Goal: Information Seeking & Learning: Learn about a topic

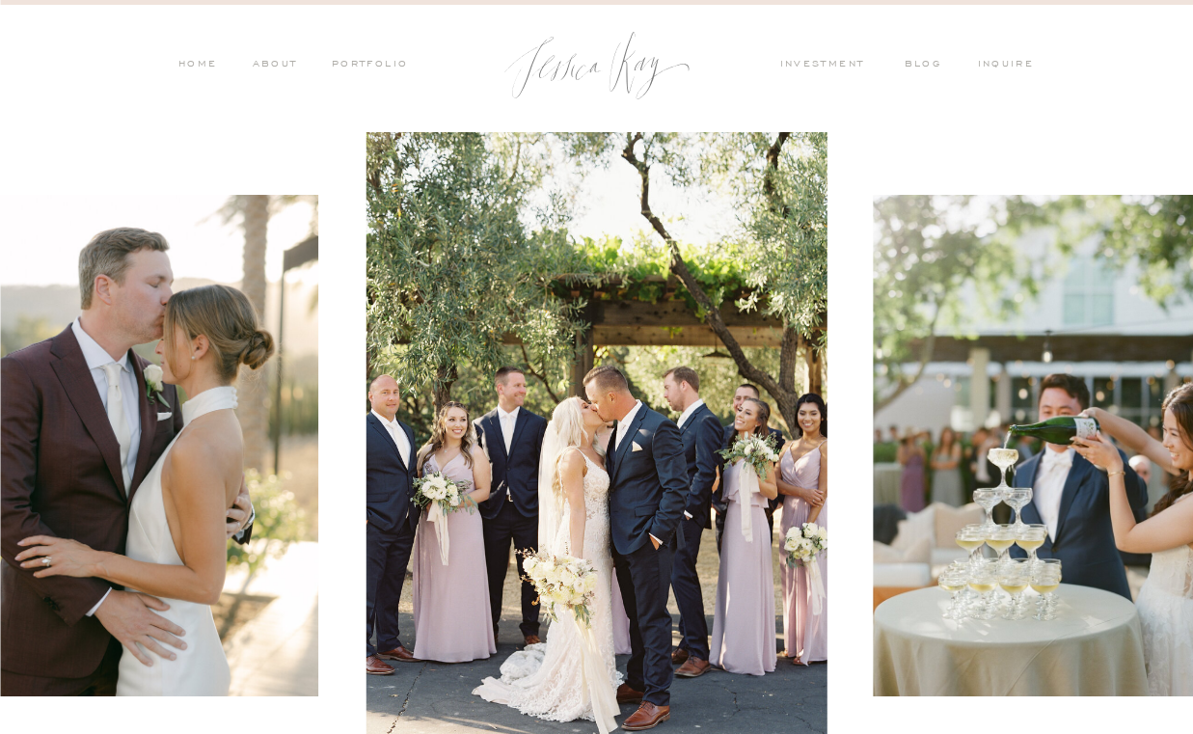
click at [375, 58] on nav "PORTFOLIO" at bounding box center [369, 65] width 80 height 17
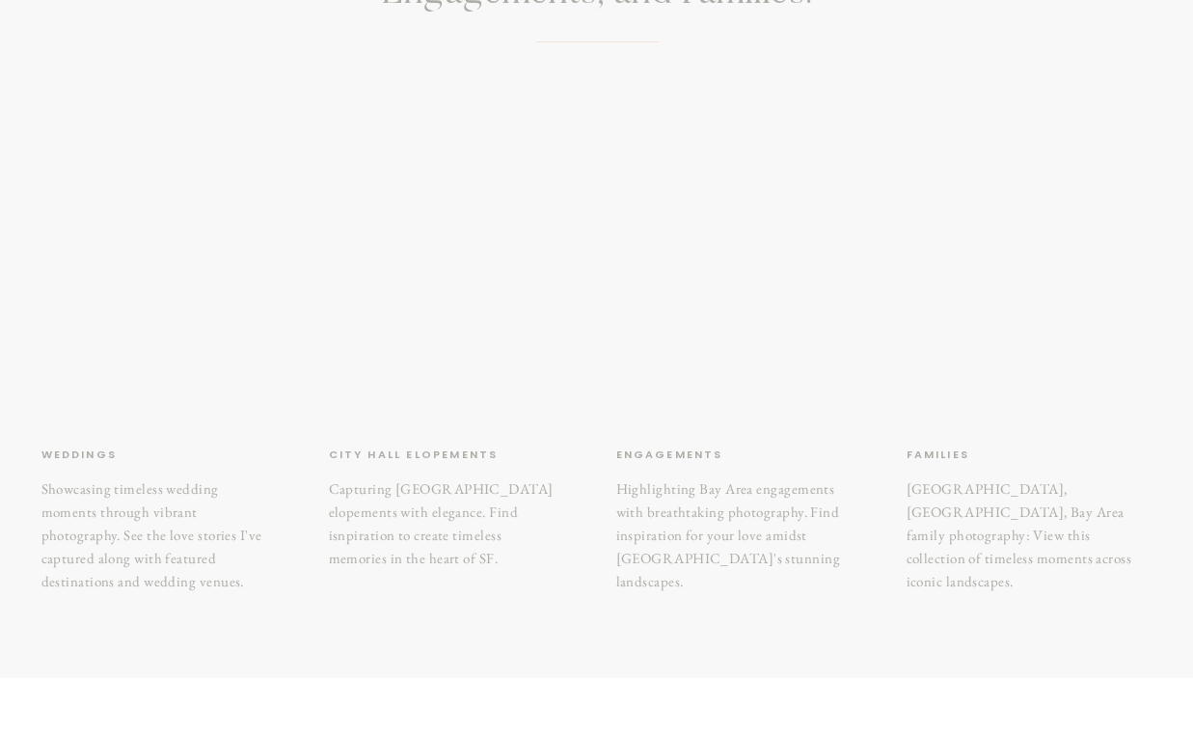
scroll to position [295, 0]
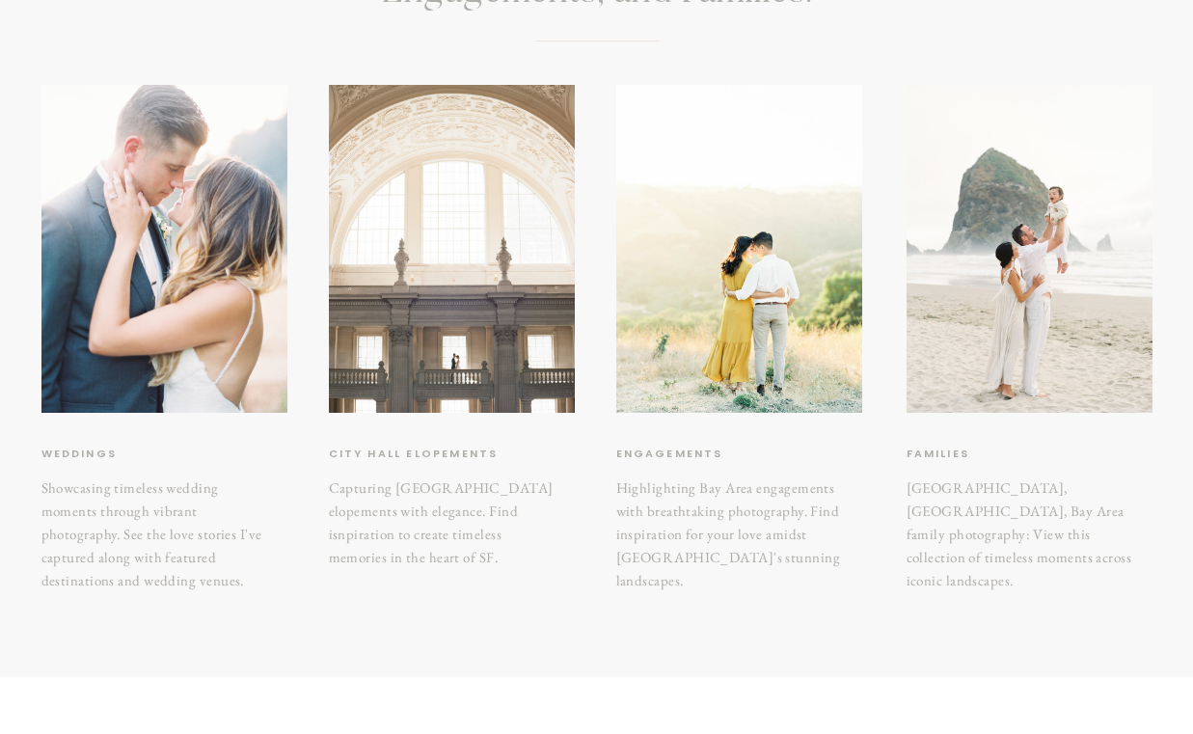
click at [424, 321] on div at bounding box center [452, 249] width 246 height 328
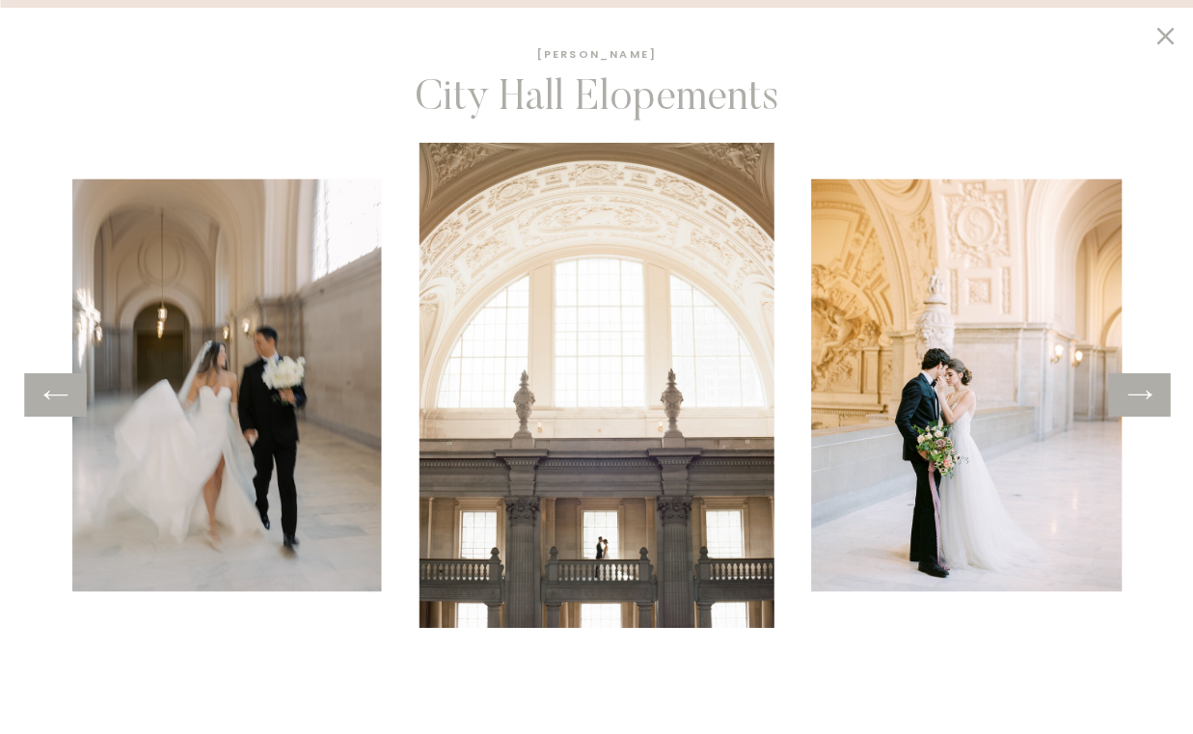
scroll to position [729, 0]
click at [1141, 405] on icon at bounding box center [1139, 395] width 28 height 30
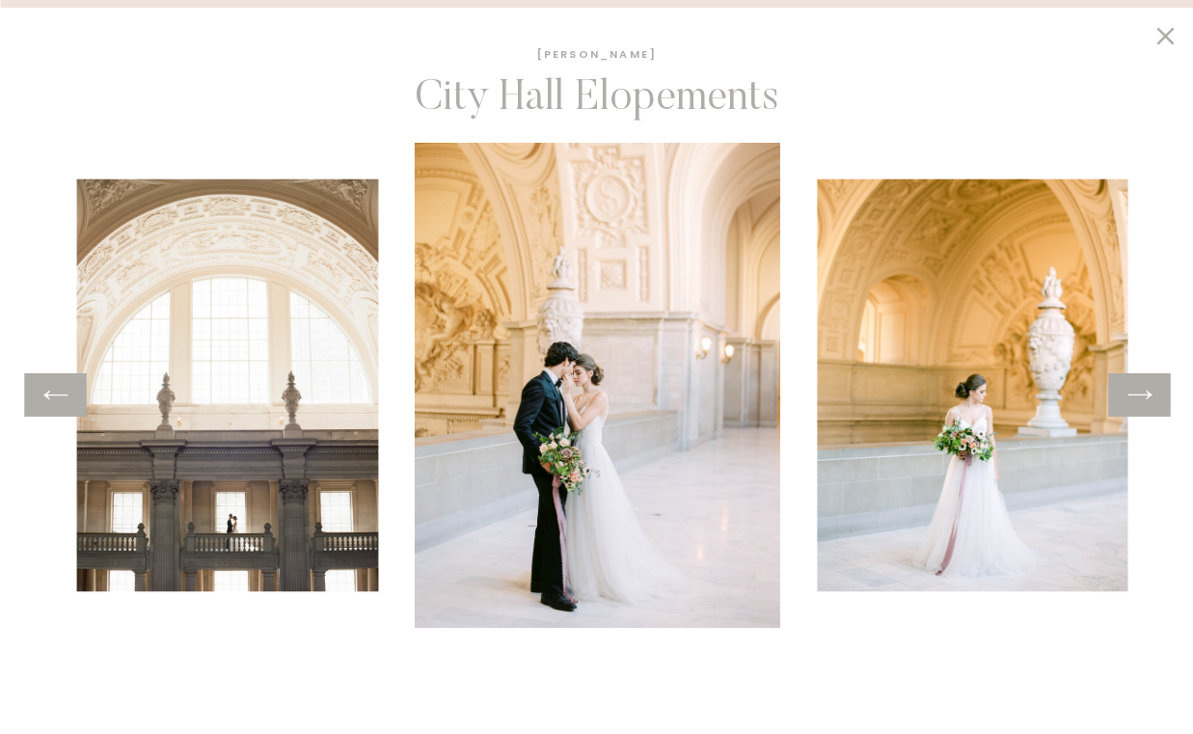
click at [1141, 405] on icon at bounding box center [1139, 395] width 28 height 30
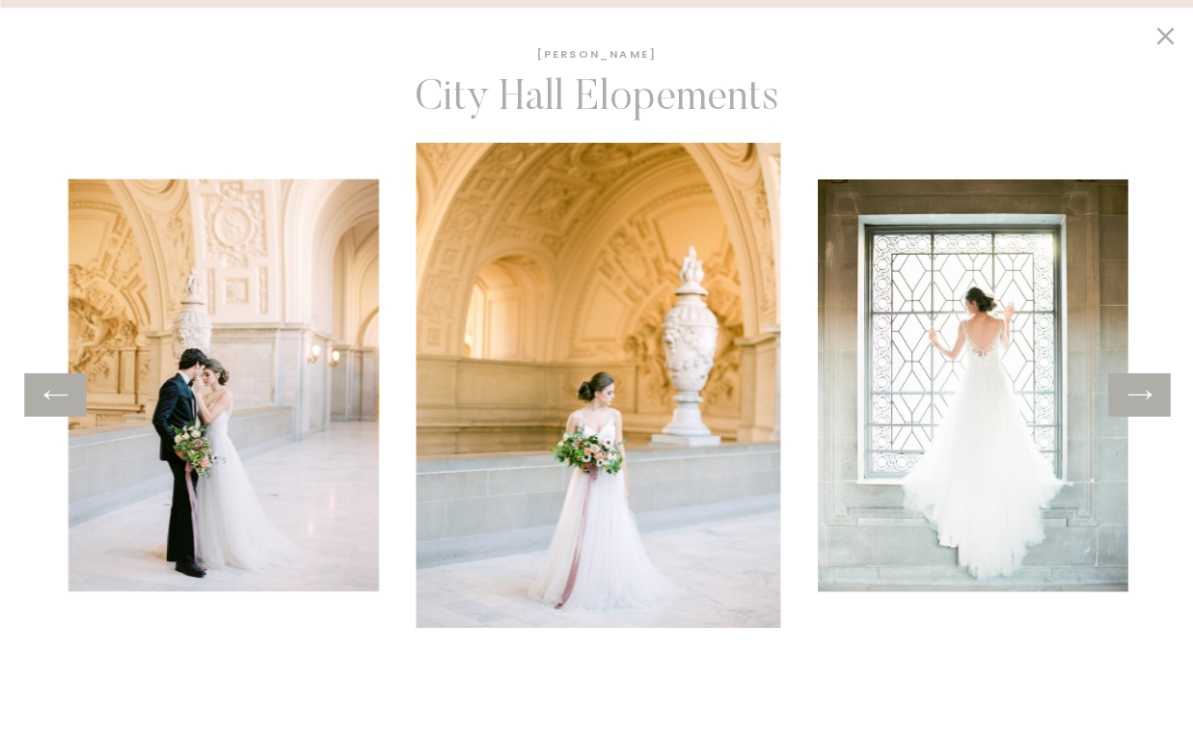
click at [1141, 405] on icon at bounding box center [1139, 395] width 28 height 30
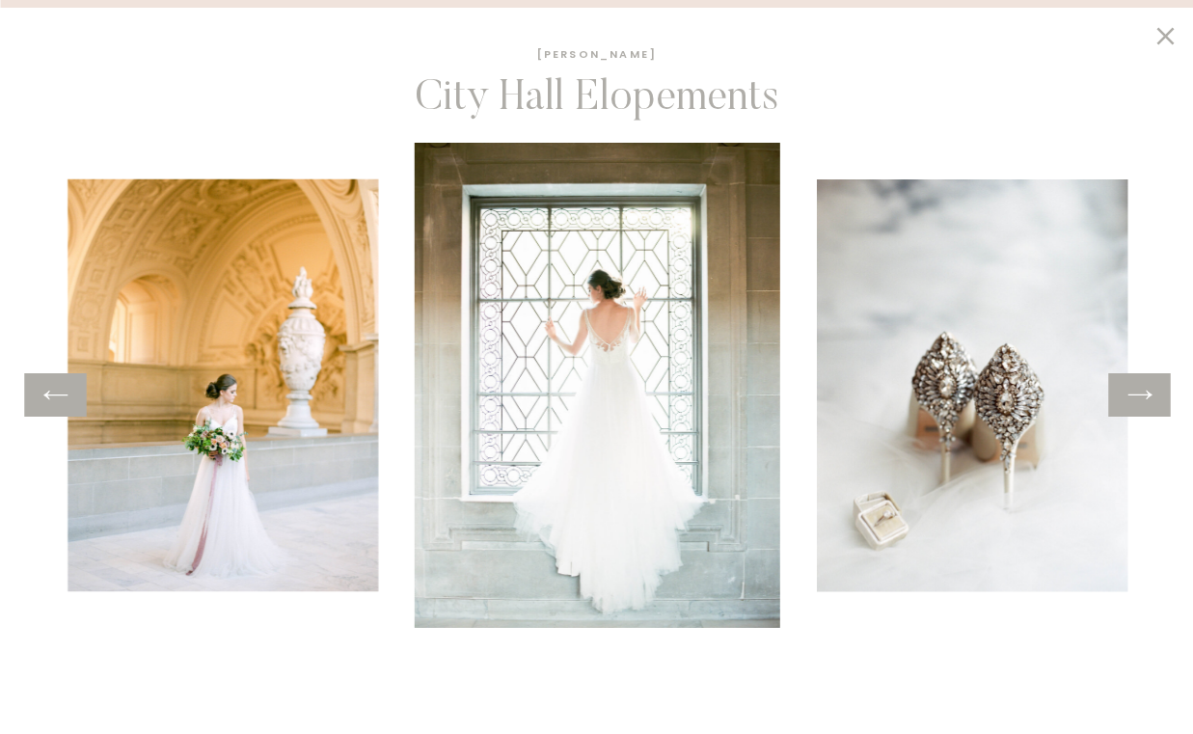
click at [1141, 405] on icon at bounding box center [1139, 395] width 28 height 30
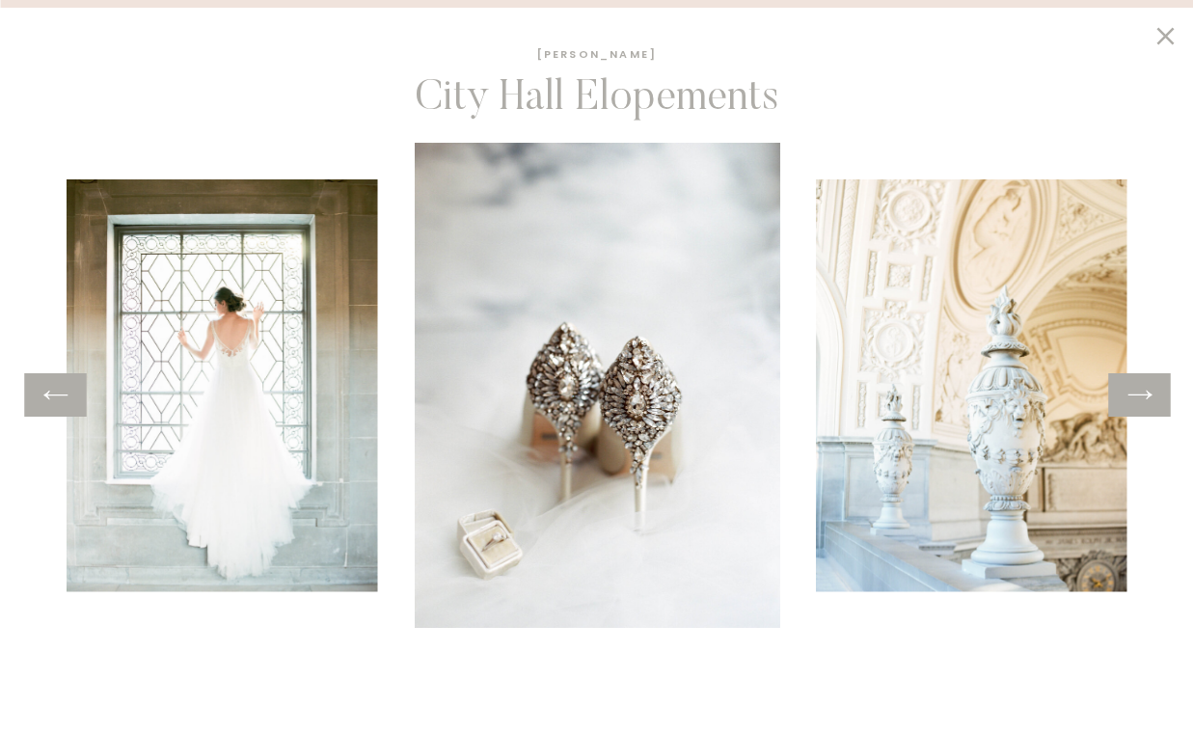
click at [1141, 405] on icon at bounding box center [1139, 395] width 28 height 30
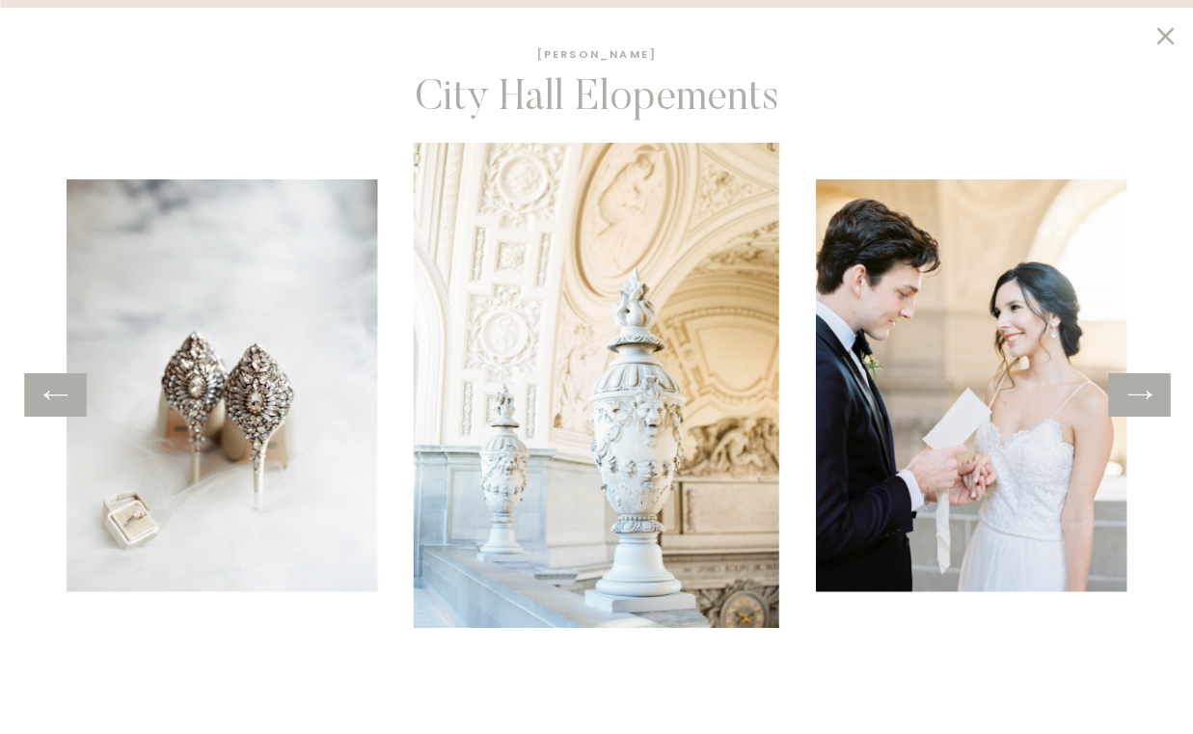
click at [1141, 405] on icon at bounding box center [1139, 395] width 28 height 30
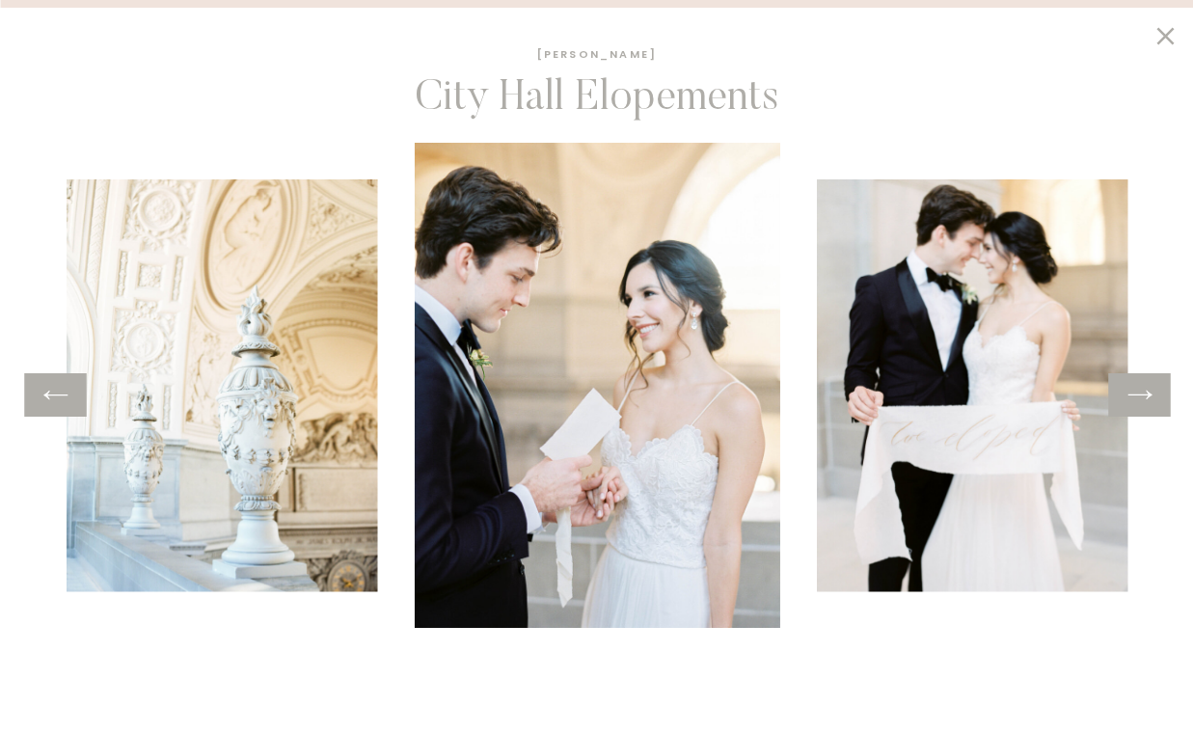
click at [1141, 405] on icon at bounding box center [1139, 395] width 28 height 30
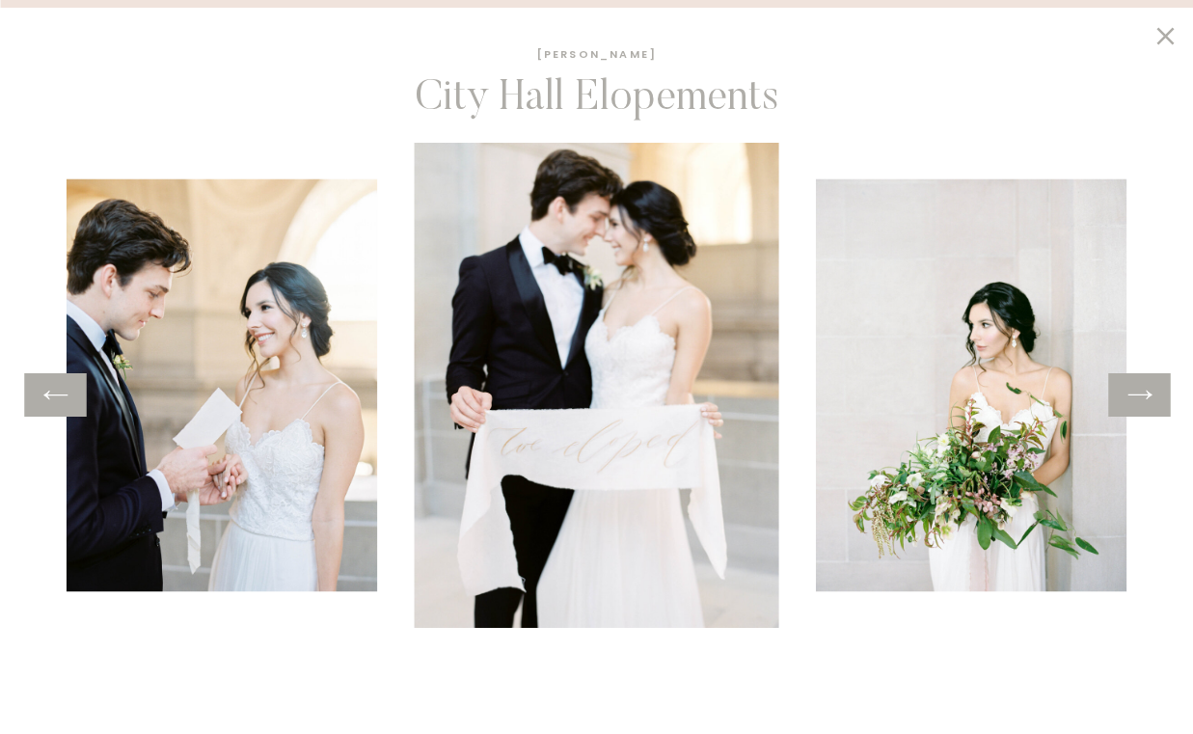
click at [1141, 405] on icon at bounding box center [1139, 395] width 28 height 30
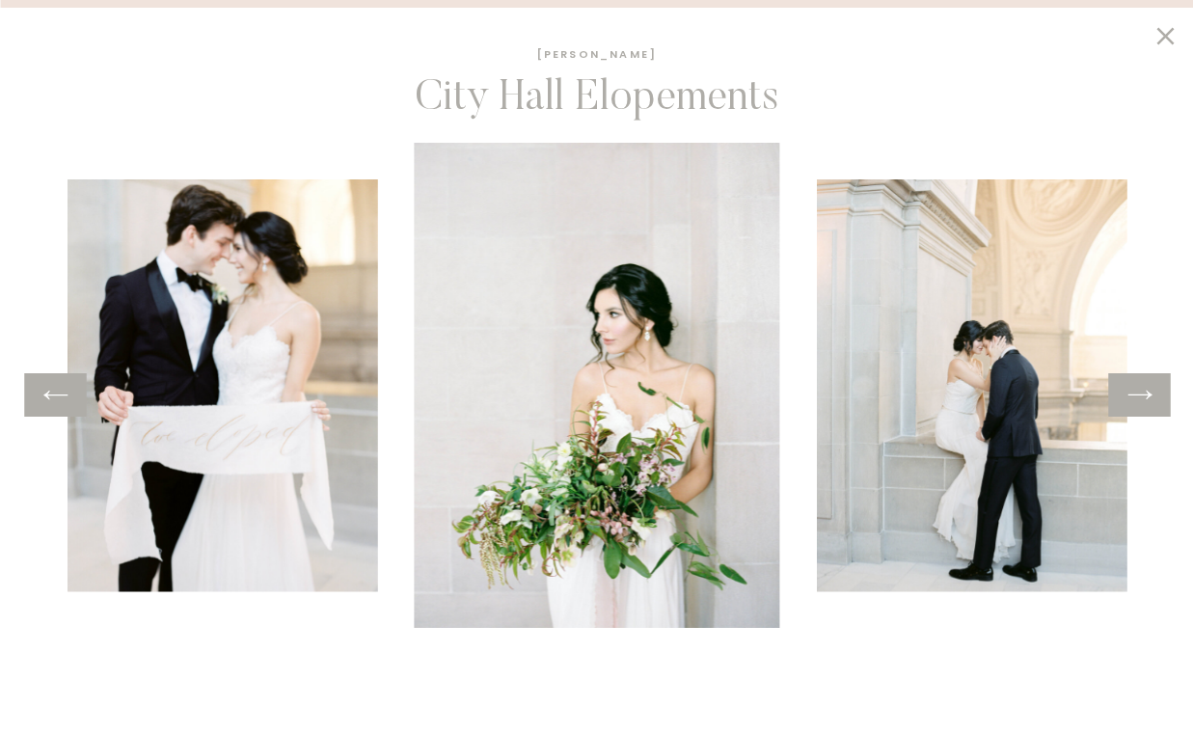
click at [1141, 405] on icon at bounding box center [1139, 395] width 28 height 30
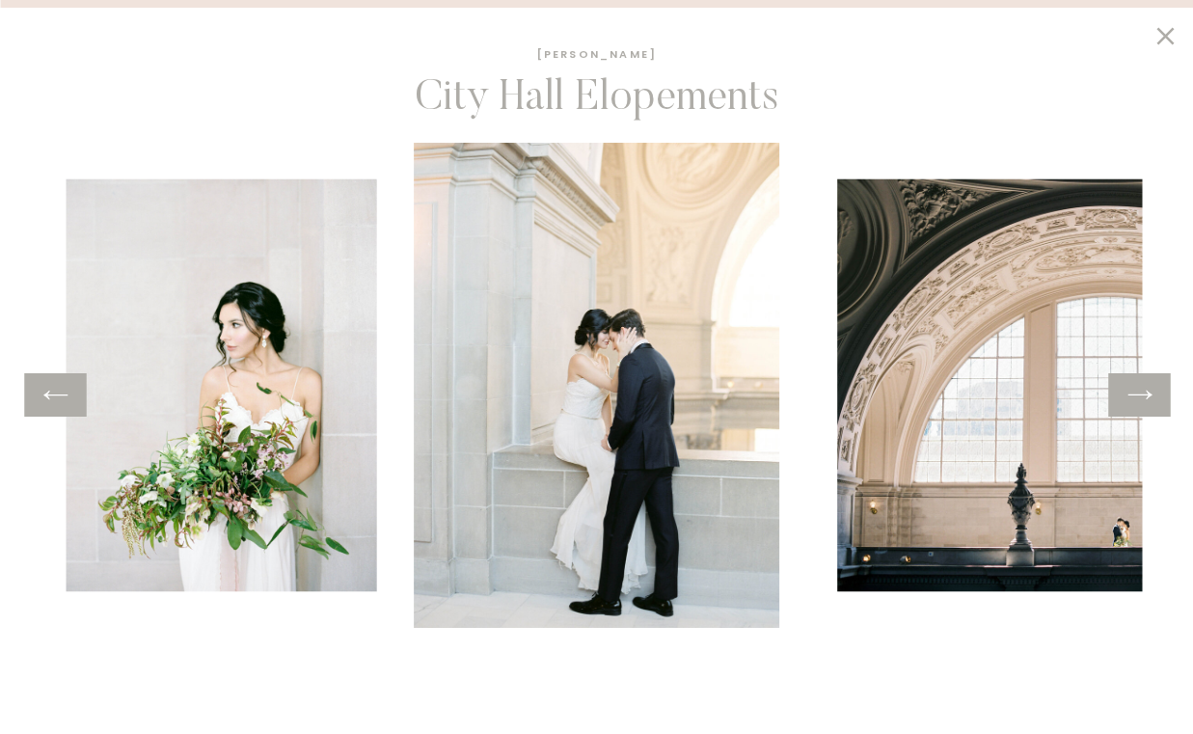
click at [1140, 405] on icon at bounding box center [1139, 395] width 28 height 30
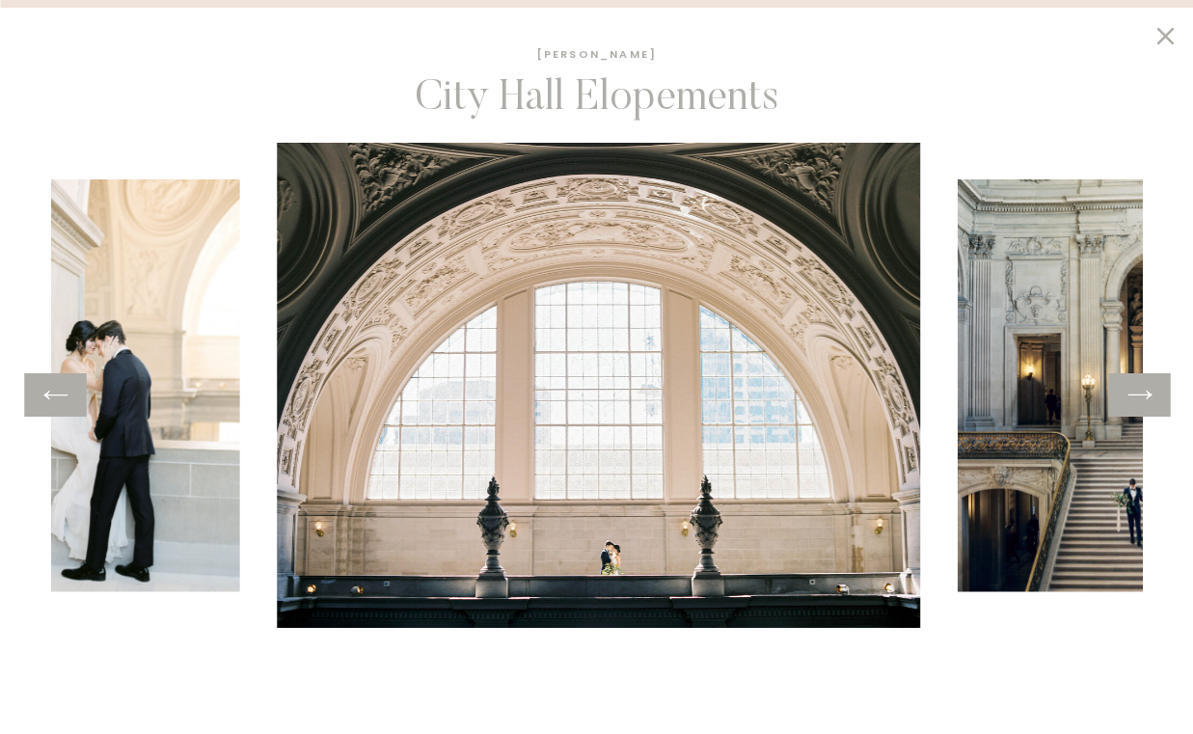
click at [1140, 405] on icon at bounding box center [1139, 395] width 28 height 30
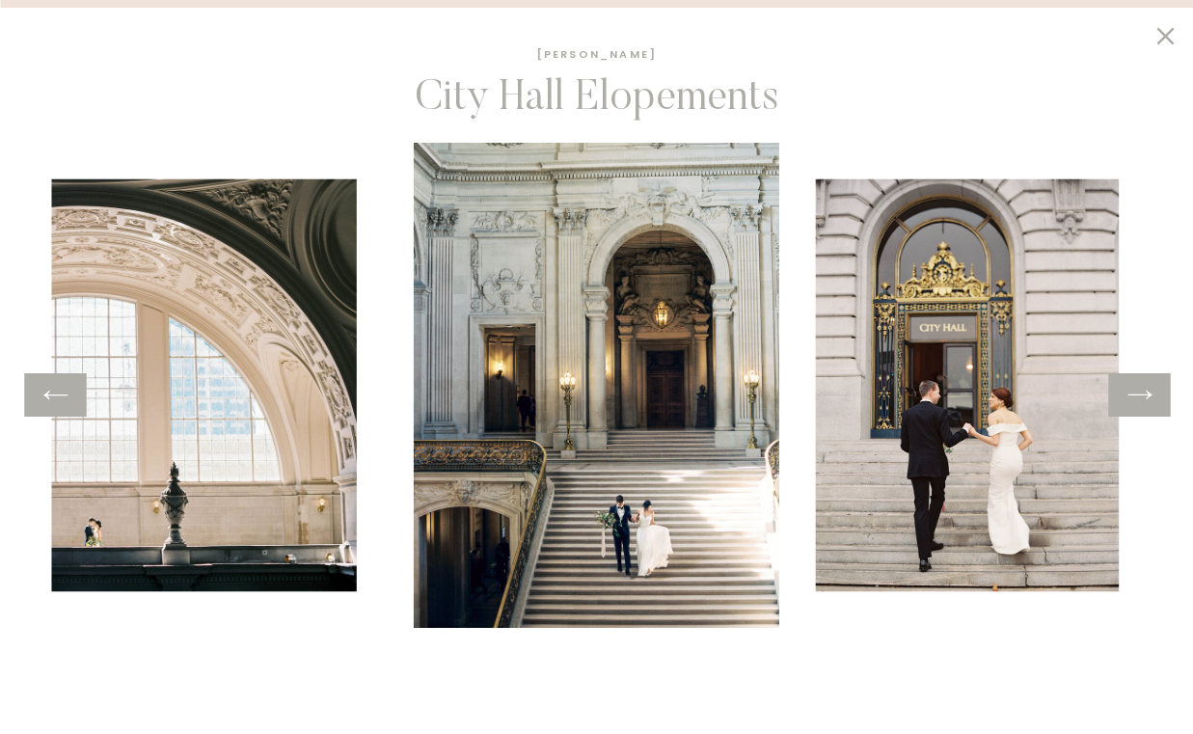
click at [1141, 405] on icon at bounding box center [1139, 395] width 28 height 30
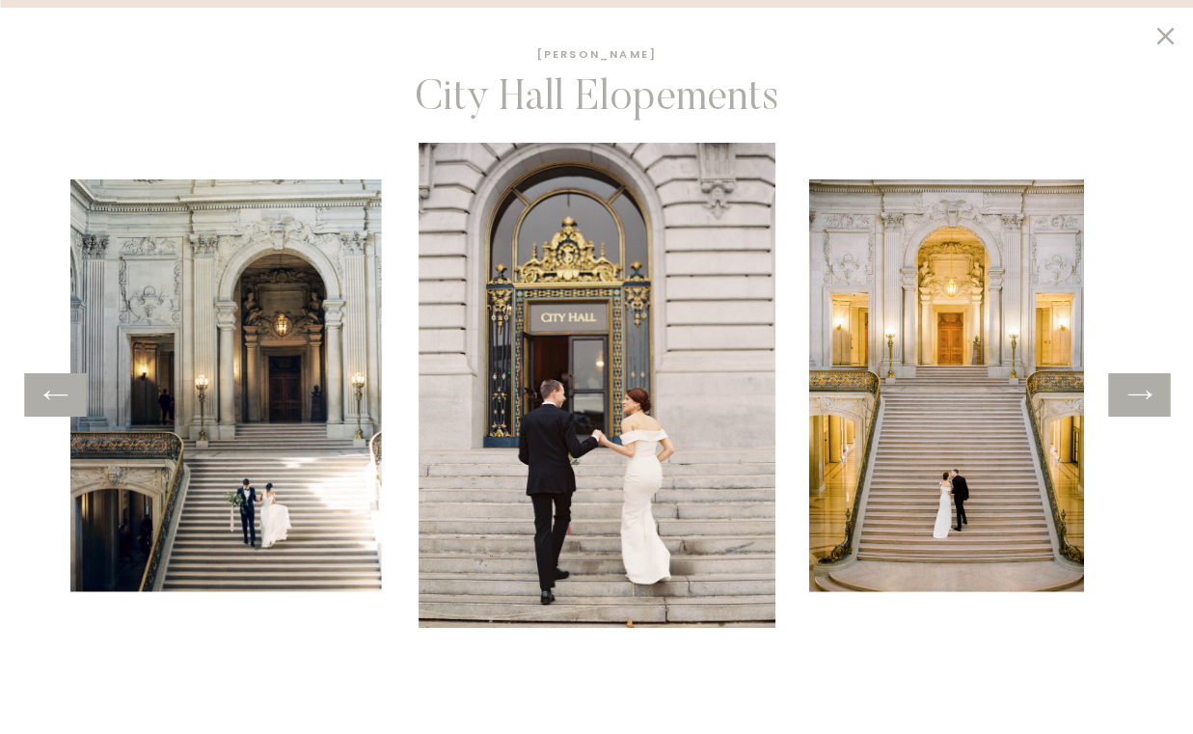
click at [1141, 405] on icon at bounding box center [1139, 395] width 28 height 30
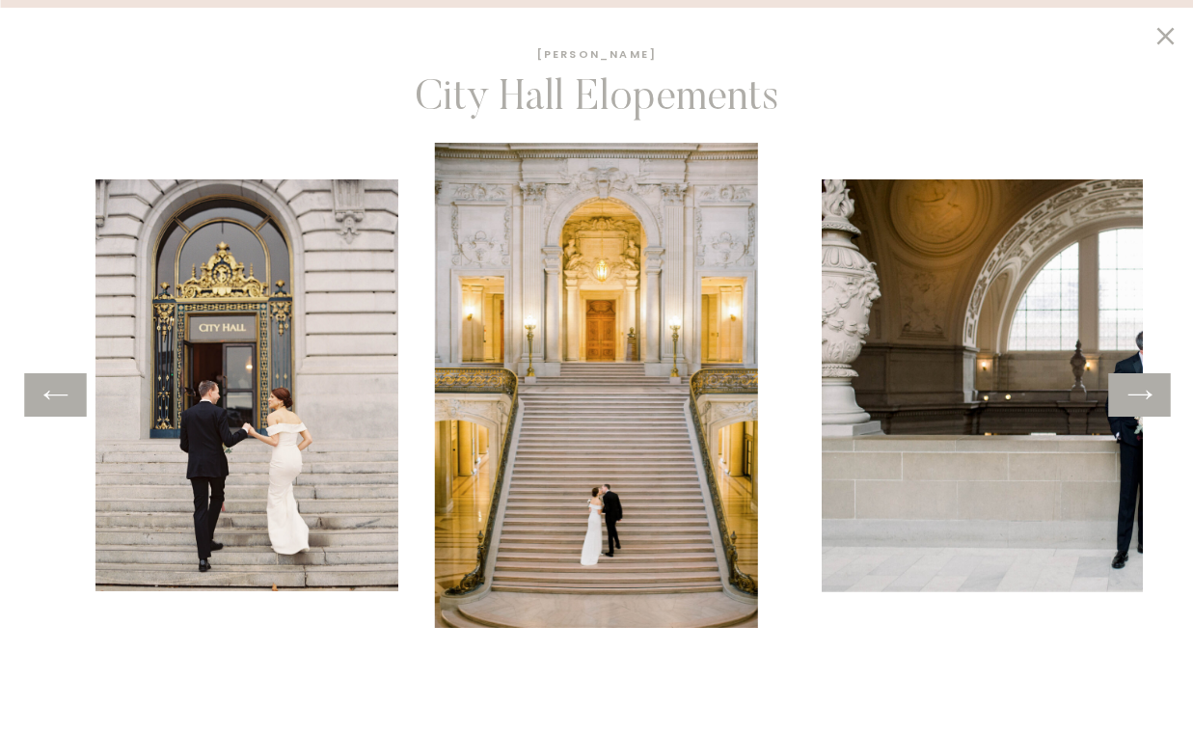
click at [1169, 41] on icon at bounding box center [1164, 35] width 17 height 17
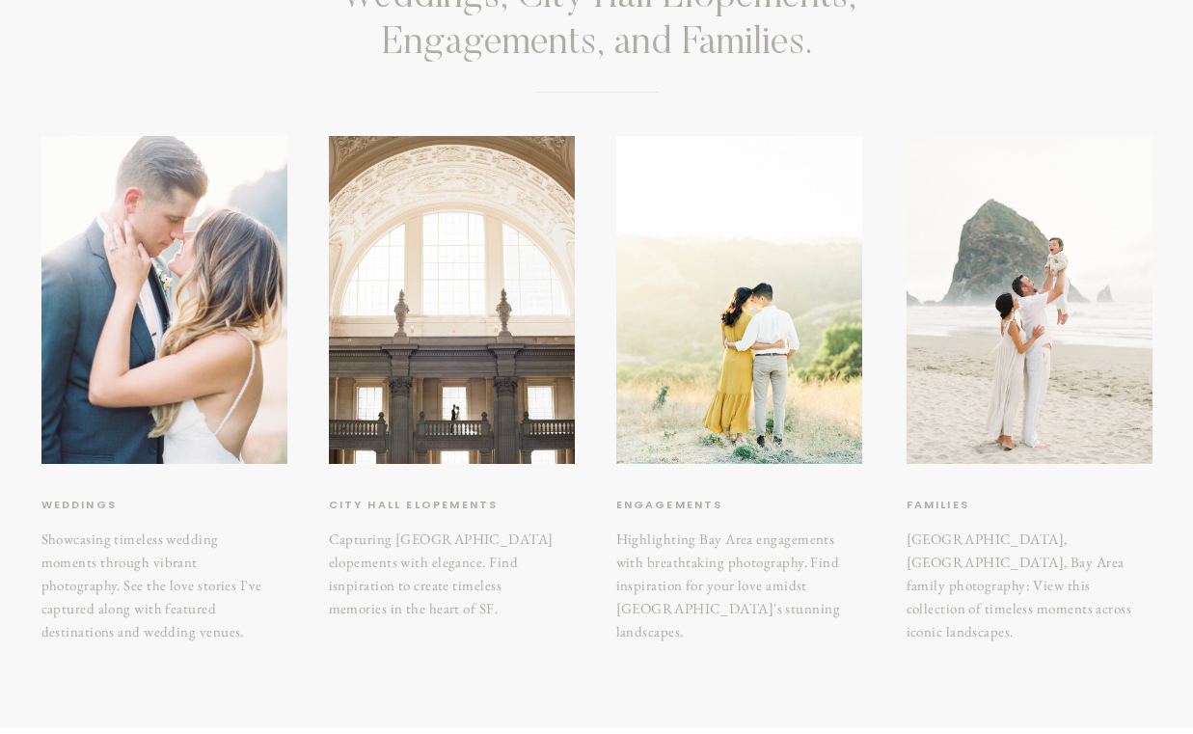
scroll to position [0, 0]
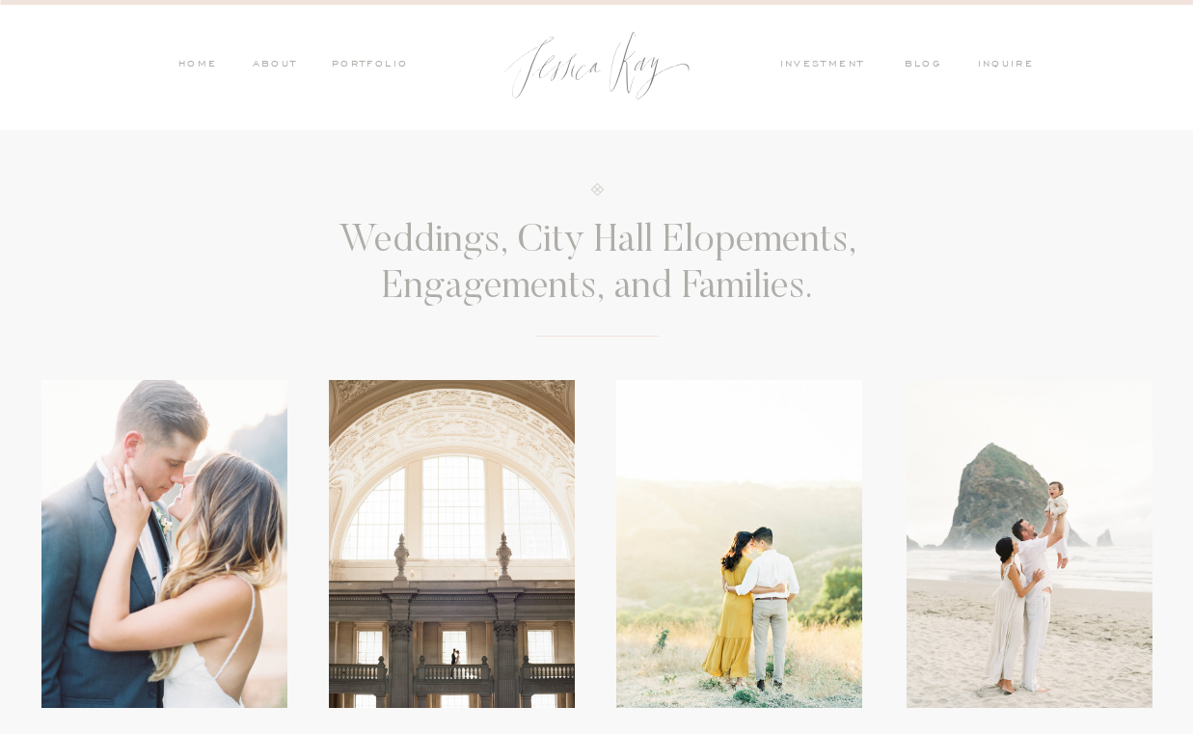
click at [801, 62] on nav "investment" at bounding box center [827, 65] width 94 height 17
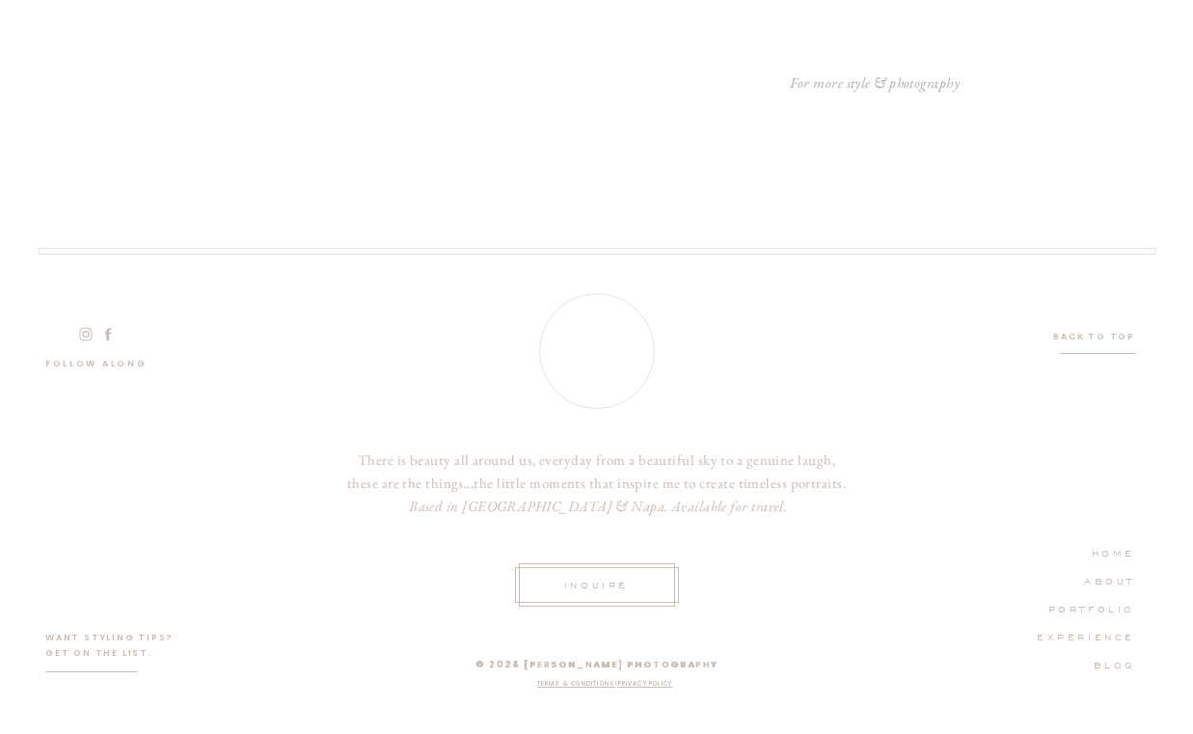
scroll to position [6014, 0]
